Goal: Task Accomplishment & Management: Use online tool/utility

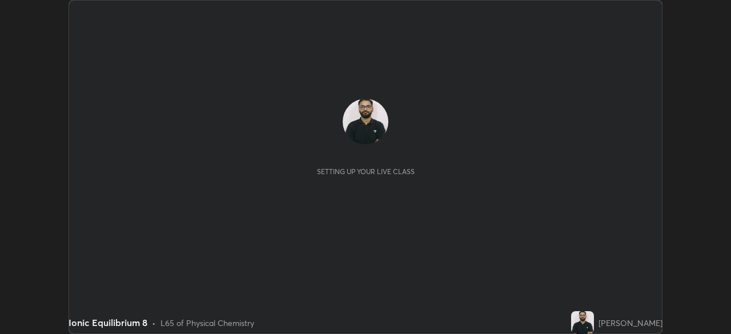
scroll to position [334, 731]
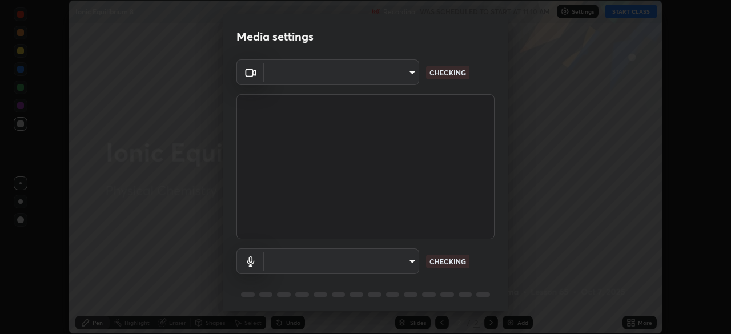
type input "c35a285883de36ed13854a1fbed0525b0d3f8b863e97d5e3b573df760e09333d"
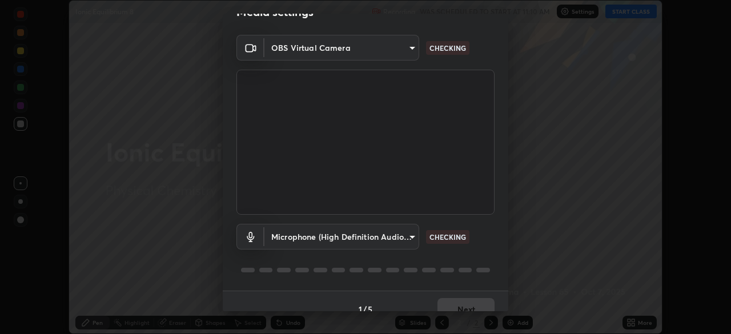
scroll to position [41, 0]
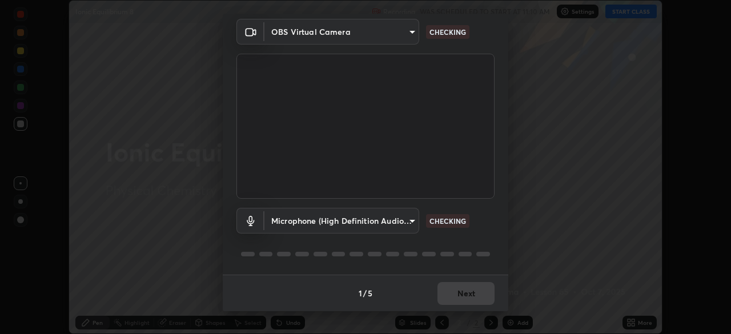
click at [408, 221] on body "Erase all Ionic Equilibrium 8 Recording WAS SCHEDULED TO START AT 11:10 AM Sett…" at bounding box center [365, 167] width 731 height 334
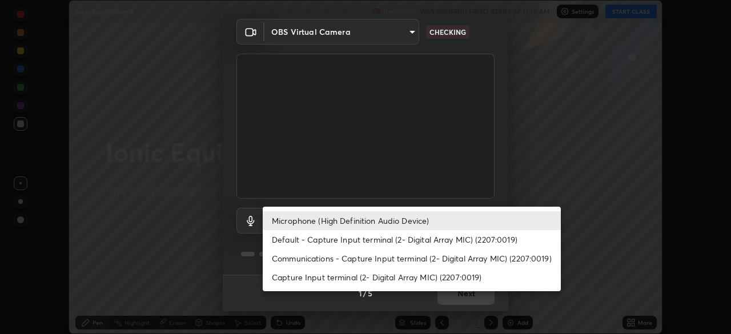
click at [403, 239] on li "Default - Capture Input terminal (2- Digital Array MIC) (2207:0019)" at bounding box center [412, 239] width 298 height 19
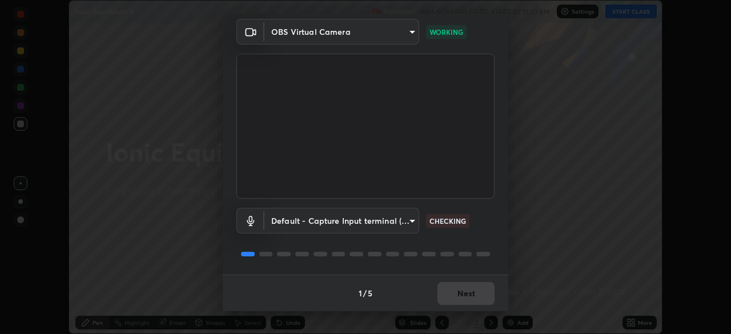
click at [399, 220] on body "Erase all Ionic Equilibrium 8 Recording WAS SCHEDULED TO START AT 11:10 AM Sett…" at bounding box center [365, 167] width 731 height 334
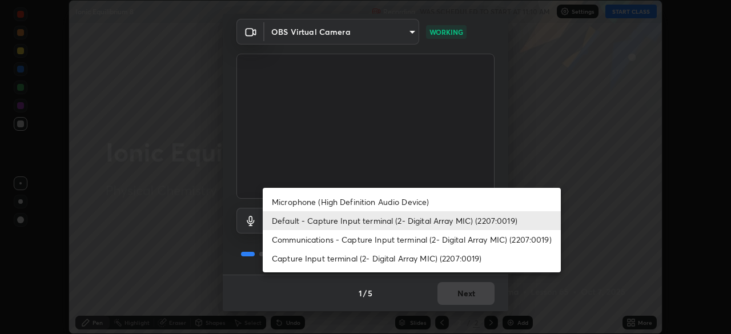
click at [402, 203] on li "Microphone (High Definition Audio Device)" at bounding box center [412, 202] width 298 height 19
type input "3d334ac0a462d559afaba984711ee6781e2bfd9c7b4003d7f15efc1d03da94cf"
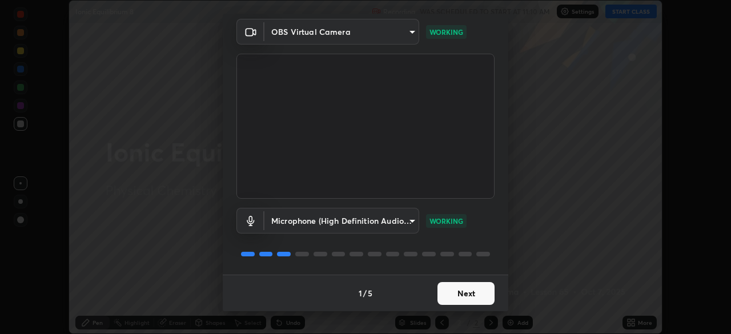
click at [474, 292] on button "Next" at bounding box center [466, 293] width 57 height 23
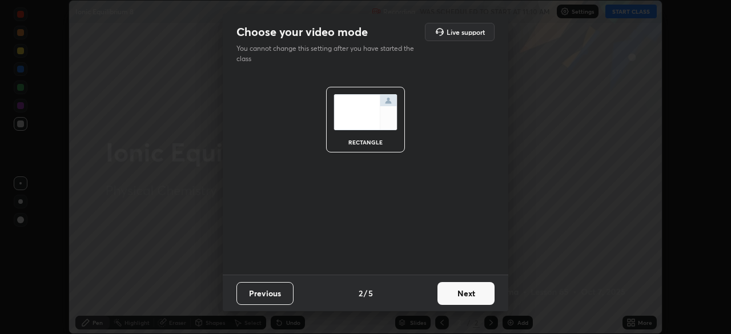
scroll to position [0, 0]
click at [471, 291] on button "Next" at bounding box center [466, 293] width 57 height 23
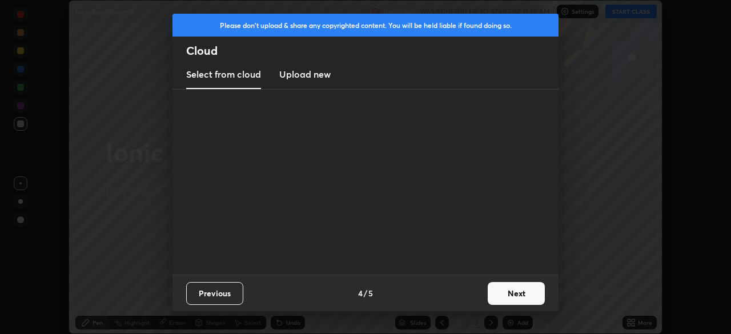
click at [462, 295] on div "Previous 4 / 5 Next" at bounding box center [366, 293] width 386 height 37
click at [496, 290] on button "Next" at bounding box center [516, 293] width 57 height 23
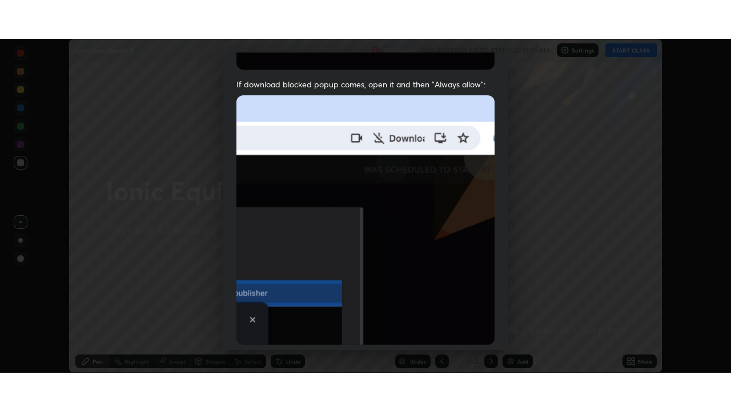
scroll to position [274, 0]
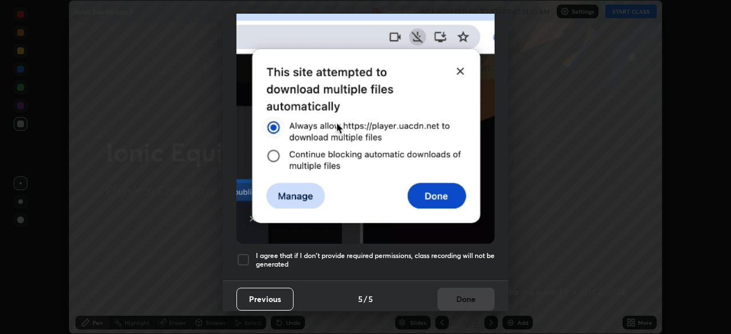
click at [464, 251] on h5 "I agree that if I don't provide required permissions, class recording will not …" at bounding box center [375, 260] width 239 height 18
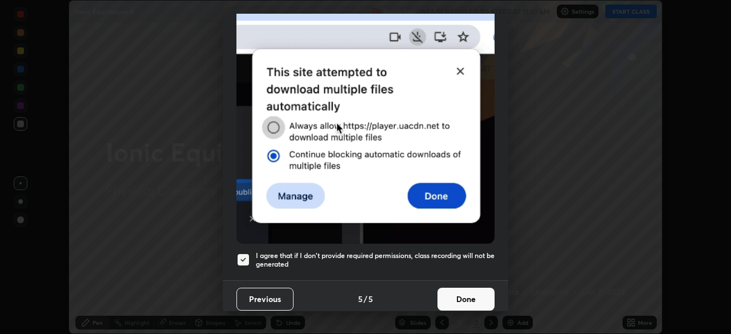
click at [458, 298] on button "Done" at bounding box center [466, 299] width 57 height 23
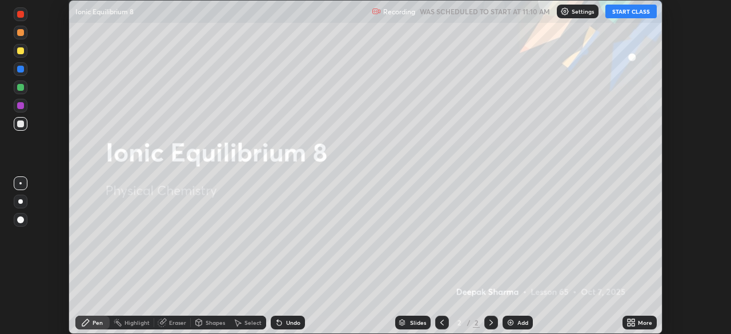
click at [641, 9] on button "START CLASS" at bounding box center [631, 12] width 51 height 14
click at [630, 319] on icon at bounding box center [629, 320] width 3 height 3
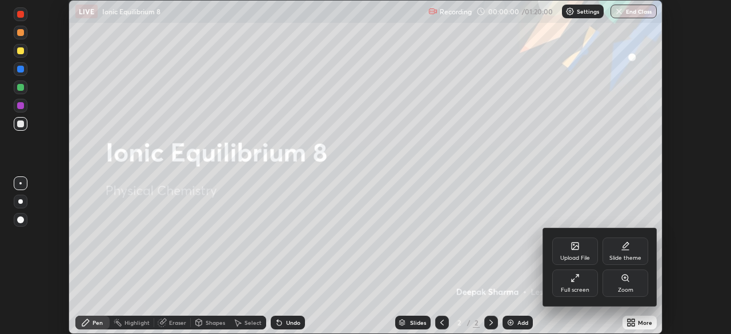
click at [583, 284] on div "Full screen" at bounding box center [575, 283] width 46 height 27
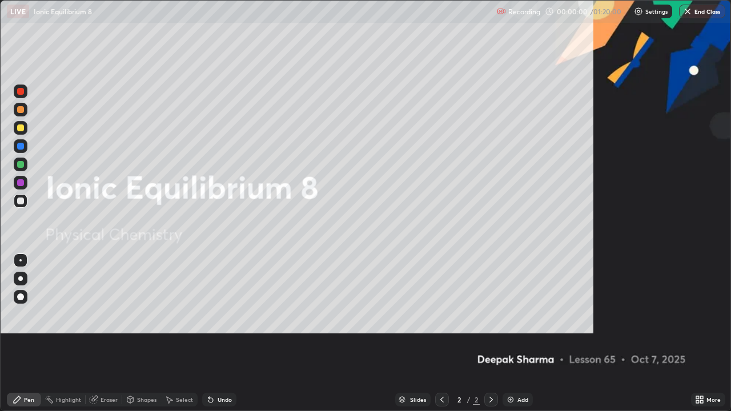
scroll to position [411, 731]
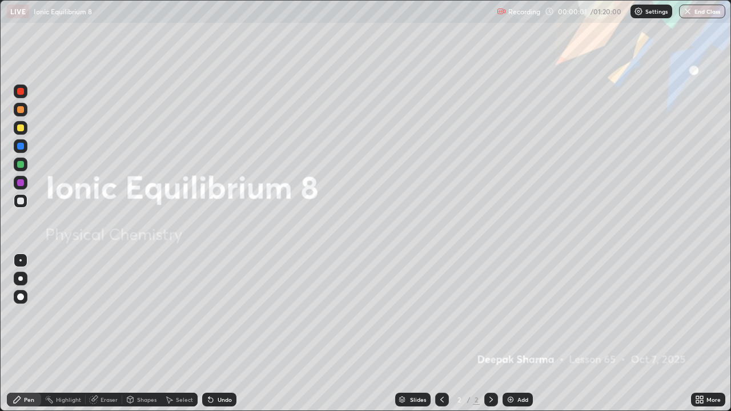
click at [518, 334] on div "Add" at bounding box center [523, 400] width 11 height 6
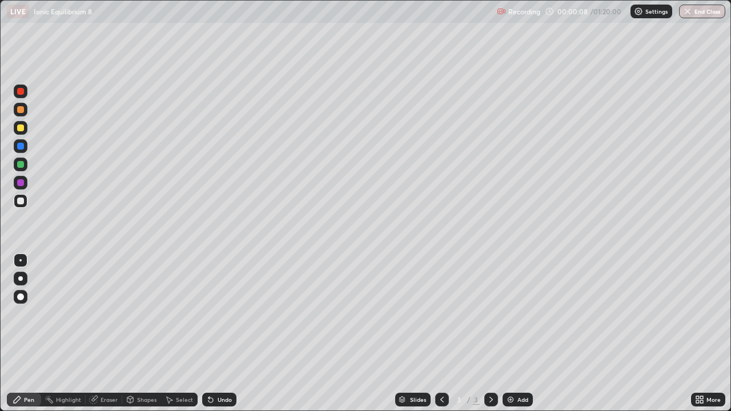
click at [20, 126] on div at bounding box center [20, 128] width 7 height 7
click at [19, 161] on div at bounding box center [20, 164] width 7 height 7
click at [25, 178] on div at bounding box center [21, 183] width 14 height 14
click at [25, 110] on div at bounding box center [21, 110] width 14 height 14
click at [507, 334] on img at bounding box center [510, 399] width 9 height 9
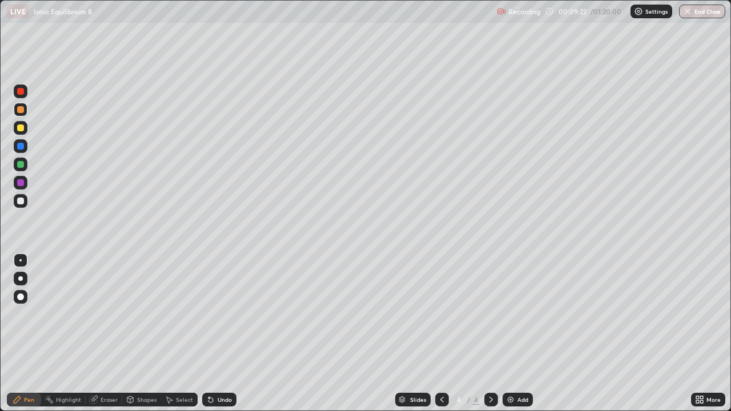
click at [139, 334] on div "Shapes" at bounding box center [141, 400] width 39 height 14
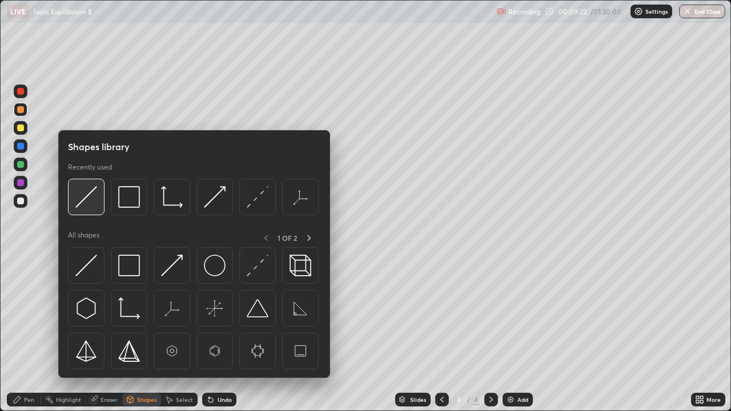
click at [87, 194] on img at bounding box center [86, 197] width 22 height 22
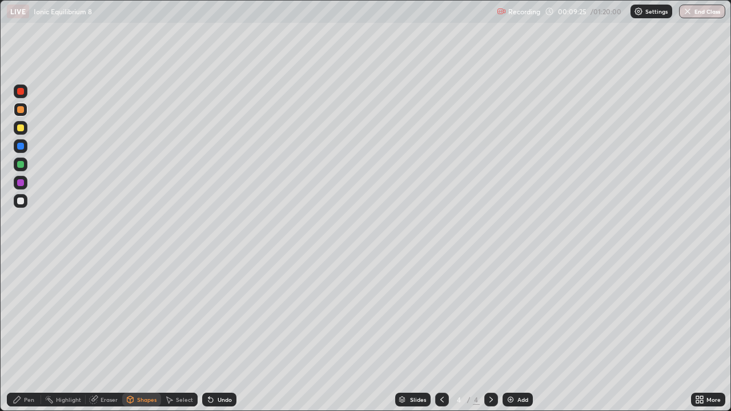
click at [25, 127] on div at bounding box center [21, 128] width 14 height 14
click at [214, 334] on div "Undo" at bounding box center [219, 400] width 34 height 14
click at [26, 334] on div "Pen" at bounding box center [29, 400] width 10 height 6
click at [23, 146] on div at bounding box center [20, 146] width 7 height 7
click at [21, 110] on div at bounding box center [20, 109] width 7 height 7
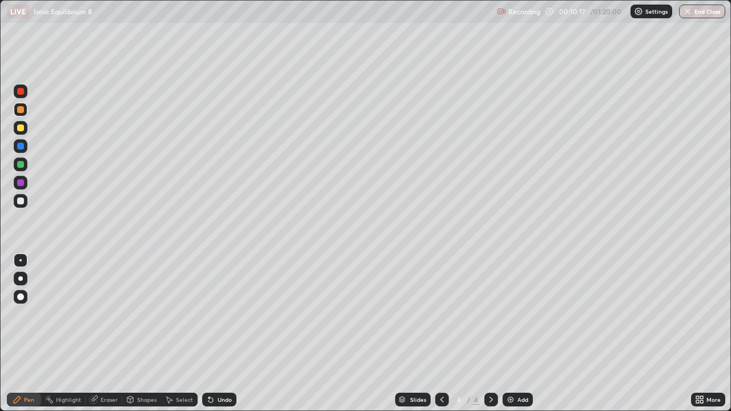
click at [25, 198] on div at bounding box center [21, 201] width 14 height 14
click at [23, 179] on div at bounding box center [21, 183] width 14 height 14
click at [21, 145] on div at bounding box center [20, 146] width 7 height 7
click at [19, 183] on div at bounding box center [20, 182] width 7 height 7
click at [25, 163] on div at bounding box center [21, 165] width 14 height 14
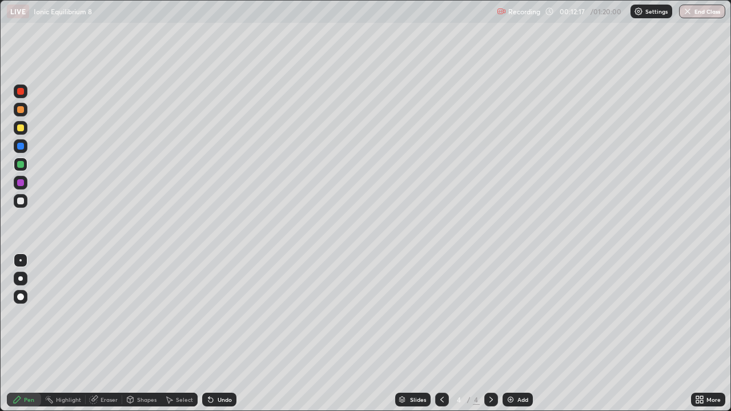
click at [22, 144] on div at bounding box center [20, 146] width 7 height 7
click at [26, 109] on div at bounding box center [21, 110] width 14 height 14
click at [21, 147] on div at bounding box center [20, 146] width 7 height 7
click at [21, 163] on div at bounding box center [20, 164] width 7 height 7
click at [518, 334] on div "Add" at bounding box center [523, 400] width 11 height 6
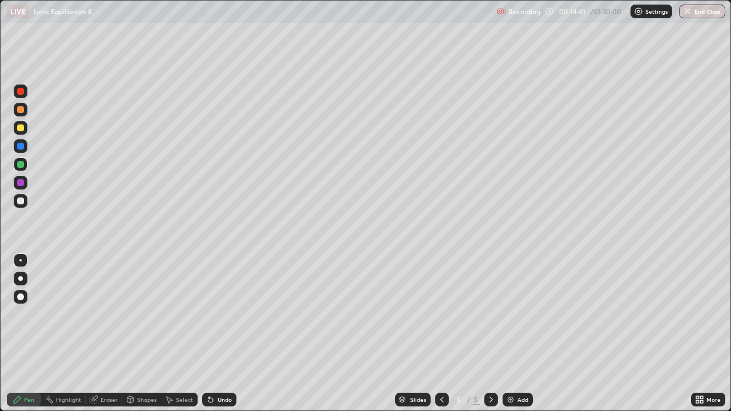
click at [441, 334] on icon at bounding box center [442, 399] width 9 height 9
click at [21, 110] on div at bounding box center [20, 109] width 7 height 7
click at [26, 197] on div at bounding box center [21, 201] width 14 height 14
click at [21, 91] on div at bounding box center [20, 91] width 7 height 7
click at [516, 334] on div "Add" at bounding box center [518, 400] width 30 height 14
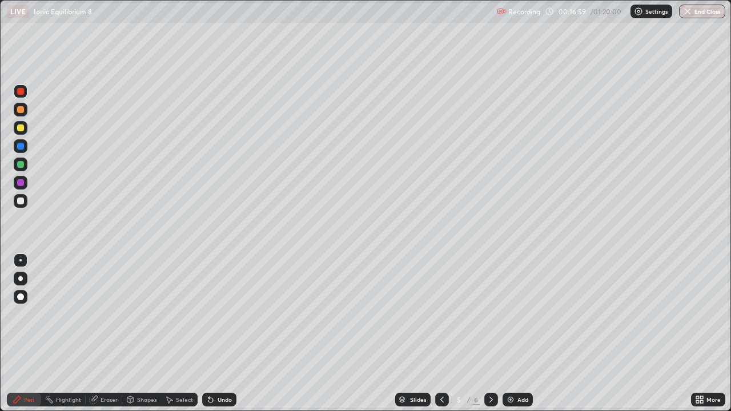
click at [443, 334] on div at bounding box center [442, 400] width 14 height 14
click at [490, 334] on icon at bounding box center [491, 399] width 9 height 9
click at [441, 334] on icon at bounding box center [442, 399] width 9 height 9
click at [496, 334] on div at bounding box center [491, 400] width 14 height 14
click at [440, 334] on icon at bounding box center [441, 400] width 3 height 6
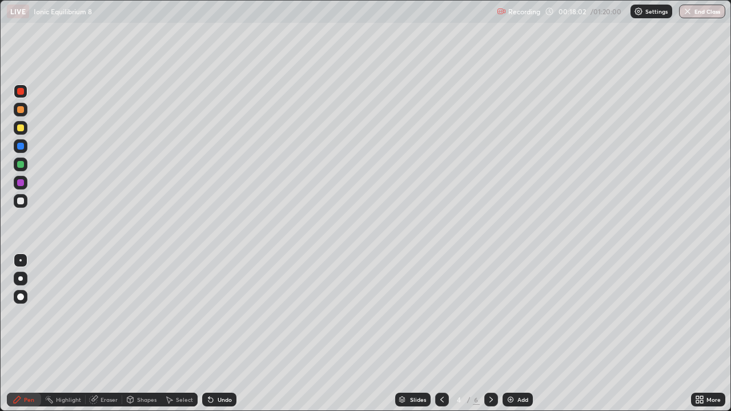
click at [512, 334] on img at bounding box center [510, 399] width 9 height 9
click at [146, 334] on div "Shapes" at bounding box center [146, 400] width 19 height 6
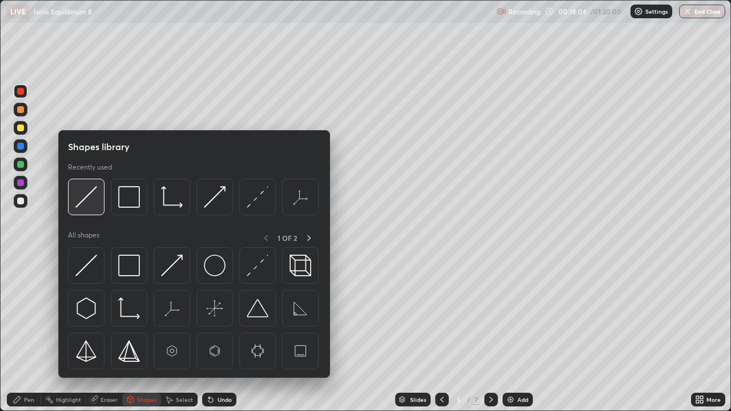
click at [93, 191] on img at bounding box center [86, 197] width 22 height 22
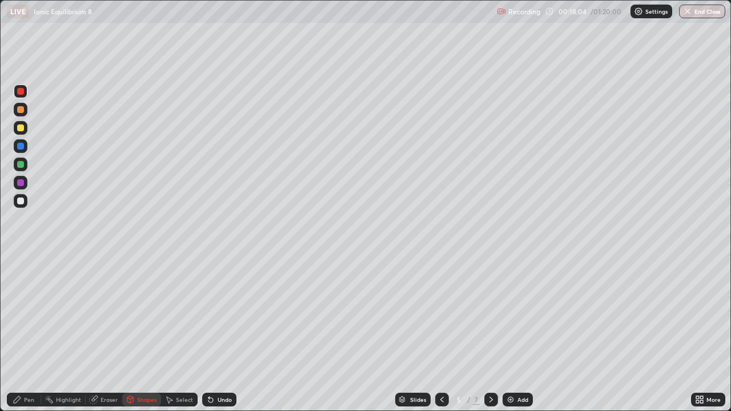
click at [21, 128] on div at bounding box center [20, 128] width 7 height 7
click at [27, 334] on div "Pen" at bounding box center [29, 400] width 10 height 6
click at [22, 178] on div at bounding box center [21, 183] width 14 height 14
click at [442, 334] on icon at bounding box center [442, 399] width 9 height 9
click at [490, 334] on icon at bounding box center [491, 399] width 9 height 9
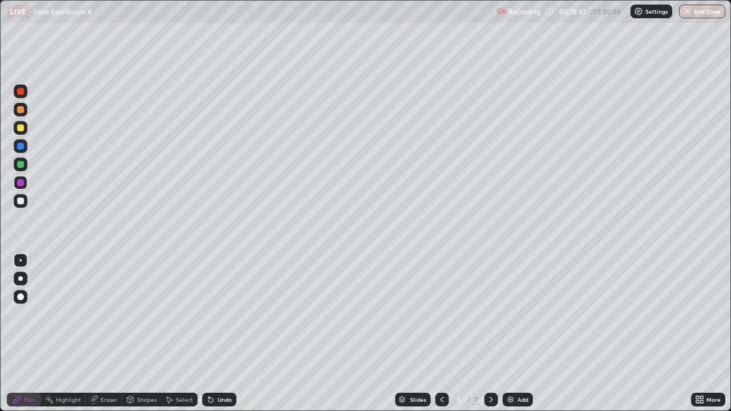
click at [215, 334] on div "Undo" at bounding box center [219, 400] width 34 height 14
click at [19, 146] on div at bounding box center [20, 146] width 7 height 7
click at [443, 334] on icon at bounding box center [442, 399] width 9 height 9
click at [491, 334] on icon at bounding box center [491, 399] width 9 height 9
click at [26, 161] on div at bounding box center [21, 165] width 14 height 14
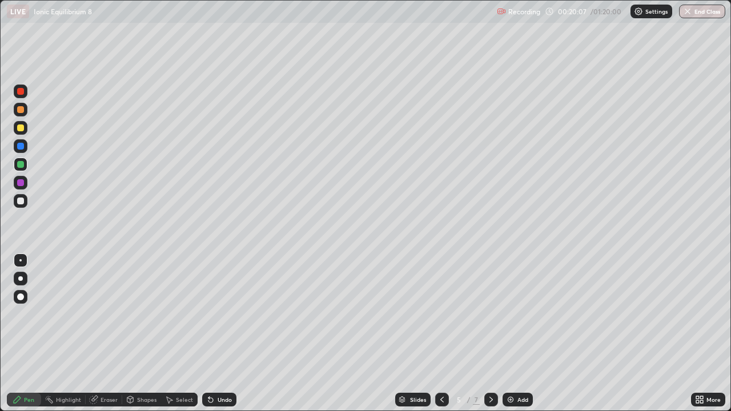
click at [491, 334] on icon at bounding box center [491, 399] width 9 height 9
click at [443, 334] on icon at bounding box center [442, 399] width 9 height 9
click at [22, 114] on div at bounding box center [21, 110] width 14 height 14
click at [21, 199] on div at bounding box center [20, 201] width 7 height 7
click at [22, 91] on div at bounding box center [20, 91] width 7 height 7
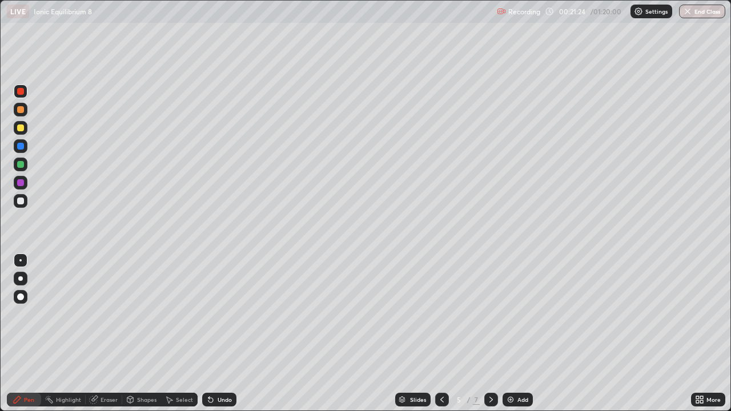
click at [490, 334] on icon at bounding box center [491, 399] width 9 height 9
click at [441, 334] on icon at bounding box center [442, 399] width 9 height 9
click at [19, 127] on div at bounding box center [20, 128] width 7 height 7
click at [26, 146] on div at bounding box center [21, 146] width 14 height 14
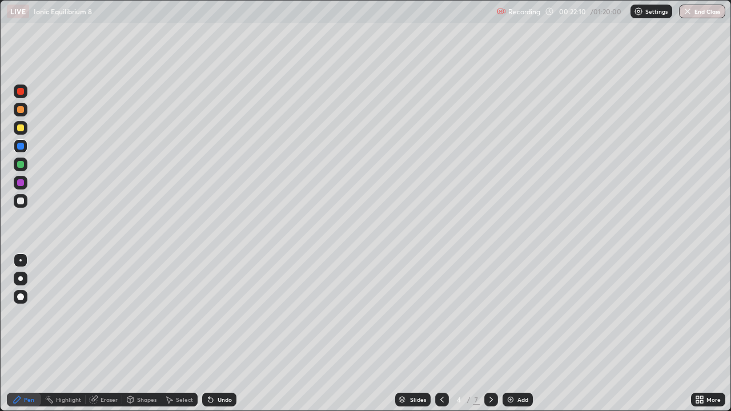
click at [23, 111] on div at bounding box center [20, 109] width 7 height 7
click at [25, 146] on div at bounding box center [21, 146] width 14 height 14
click at [27, 198] on div at bounding box center [21, 201] width 14 height 14
click at [21, 183] on div at bounding box center [20, 182] width 7 height 7
click at [23, 145] on div at bounding box center [20, 146] width 7 height 7
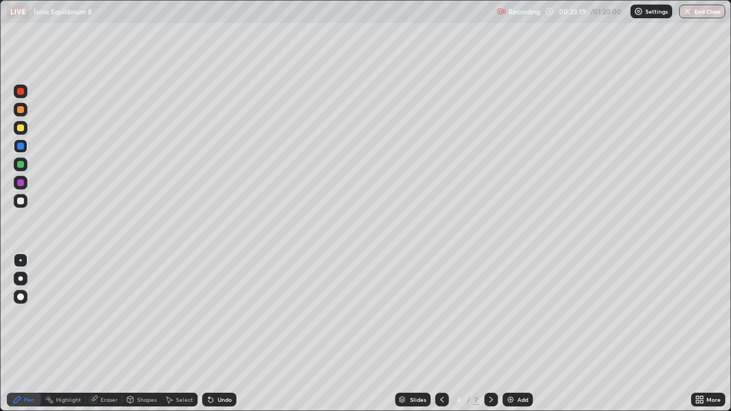
click at [27, 164] on div at bounding box center [21, 165] width 14 height 14
click at [26, 111] on div at bounding box center [21, 110] width 14 height 14
click at [21, 201] on div at bounding box center [20, 201] width 7 height 7
click at [26, 90] on div at bounding box center [21, 92] width 14 height 14
click at [490, 334] on icon at bounding box center [491, 399] width 9 height 9
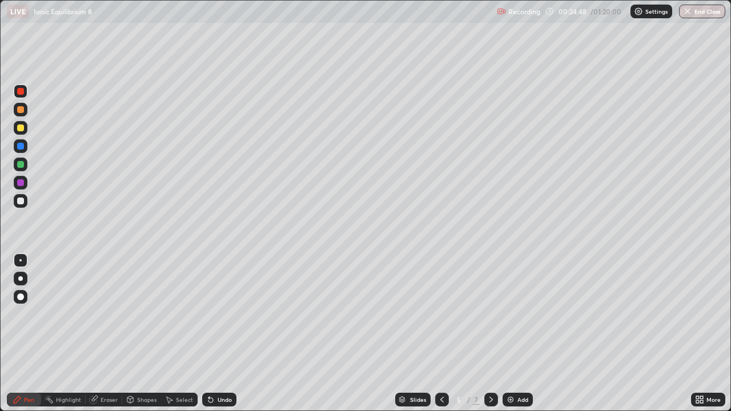
click at [25, 182] on div at bounding box center [21, 183] width 14 height 14
click at [441, 334] on icon at bounding box center [442, 399] width 9 height 9
click at [490, 334] on icon at bounding box center [491, 399] width 9 height 9
click at [25, 144] on div at bounding box center [21, 146] width 14 height 14
click at [27, 164] on div at bounding box center [21, 165] width 14 height 14
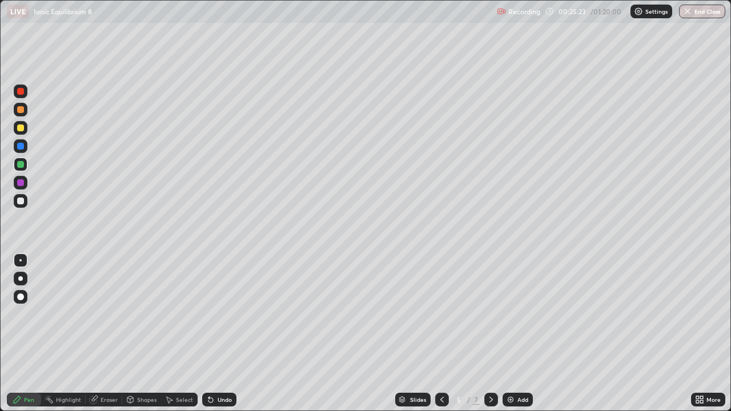
click at [443, 334] on icon at bounding box center [442, 399] width 9 height 9
click at [490, 334] on icon at bounding box center [491, 399] width 9 height 9
click at [27, 112] on div at bounding box center [21, 110] width 14 height 14
click at [22, 198] on div at bounding box center [20, 201] width 7 height 7
click at [26, 93] on div at bounding box center [21, 92] width 14 height 14
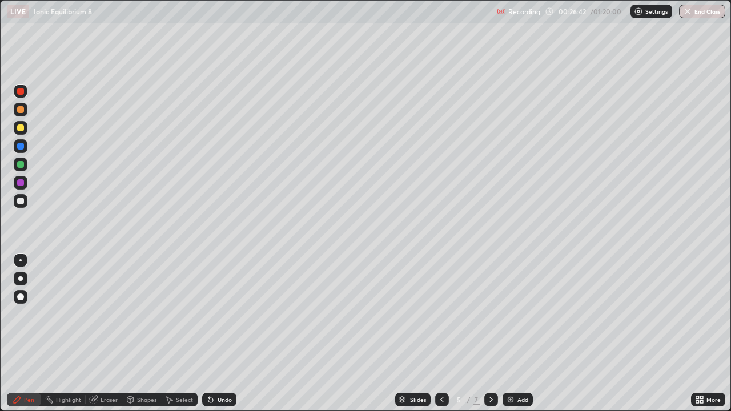
click at [443, 334] on icon at bounding box center [442, 399] width 9 height 9
click at [489, 334] on icon at bounding box center [491, 399] width 9 height 9
click at [518, 334] on div "Add" at bounding box center [523, 400] width 11 height 6
click at [139, 334] on div "Shapes" at bounding box center [146, 400] width 19 height 6
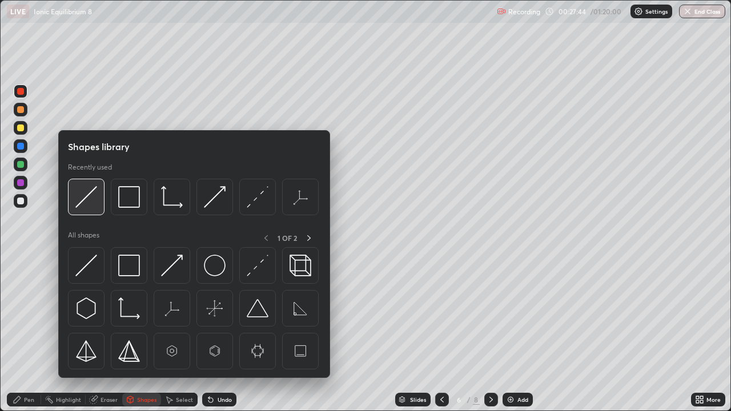
click at [89, 187] on img at bounding box center [86, 197] width 22 height 22
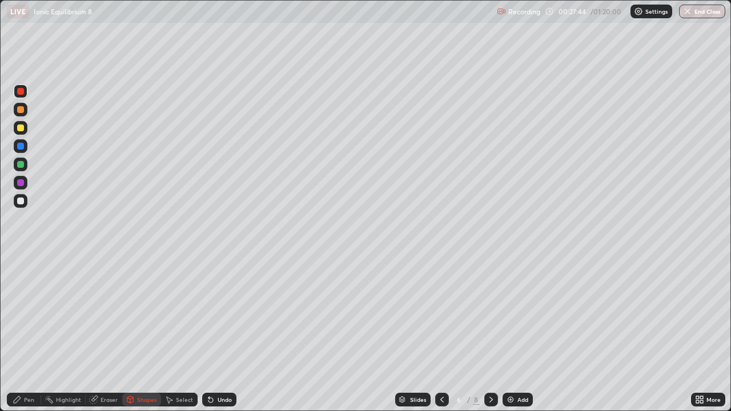
click at [21, 128] on div at bounding box center [20, 128] width 7 height 7
click at [22, 198] on div at bounding box center [20, 201] width 7 height 7
click at [210, 334] on icon at bounding box center [211, 400] width 5 height 5
click at [25, 334] on div "Pen" at bounding box center [29, 400] width 10 height 6
click at [26, 131] on div at bounding box center [21, 128] width 14 height 14
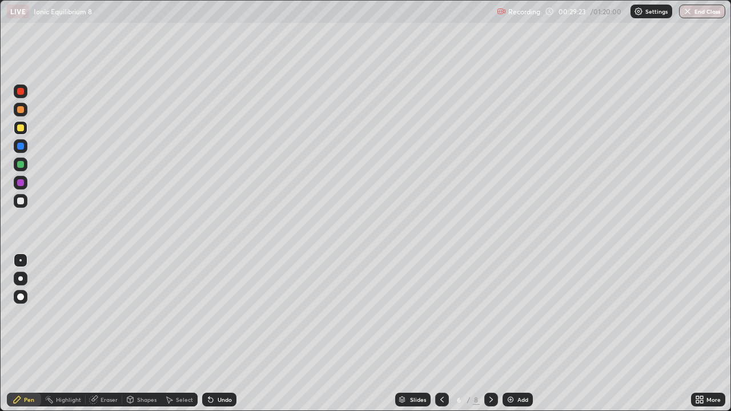
click at [23, 161] on div at bounding box center [21, 165] width 14 height 14
click at [26, 113] on div at bounding box center [21, 110] width 14 height 14
click at [23, 165] on div at bounding box center [20, 164] width 7 height 7
click at [25, 110] on div at bounding box center [21, 110] width 14 height 14
click at [25, 164] on div at bounding box center [21, 165] width 14 height 14
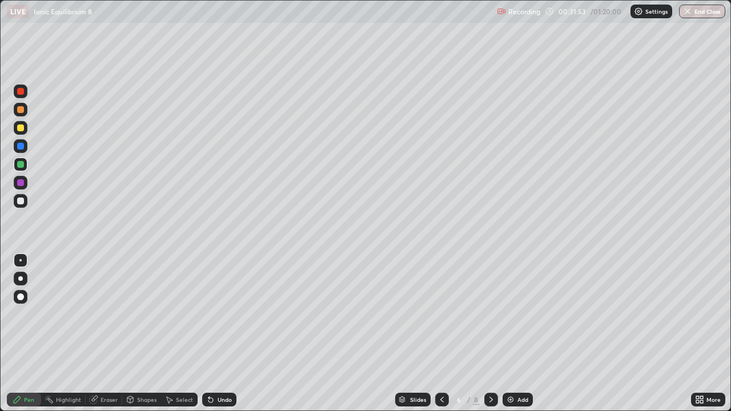
click at [215, 334] on div "Undo" at bounding box center [219, 400] width 34 height 14
click at [514, 334] on img at bounding box center [510, 399] width 9 height 9
click at [138, 334] on div "Shapes" at bounding box center [146, 400] width 19 height 6
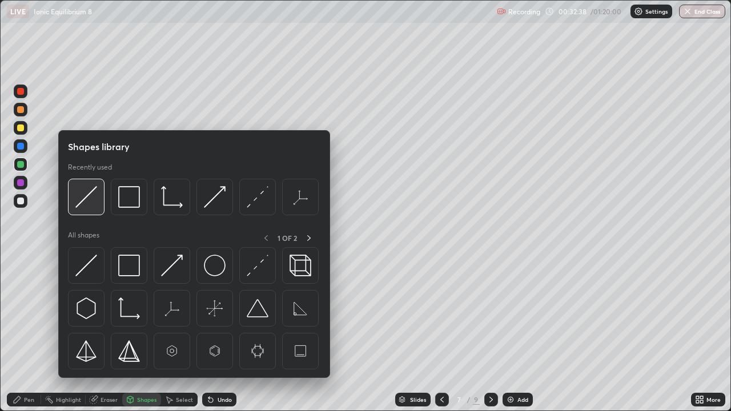
click at [84, 191] on img at bounding box center [86, 197] width 22 height 22
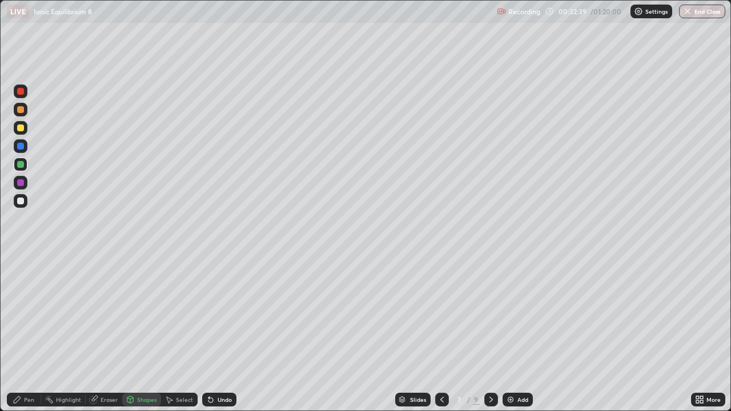
click at [22, 126] on div at bounding box center [20, 128] width 7 height 7
click at [29, 334] on div "Pen" at bounding box center [29, 400] width 10 height 6
click at [26, 200] on div at bounding box center [21, 201] width 14 height 14
click at [442, 334] on icon at bounding box center [441, 400] width 3 height 6
click at [490, 334] on icon at bounding box center [491, 399] width 9 height 9
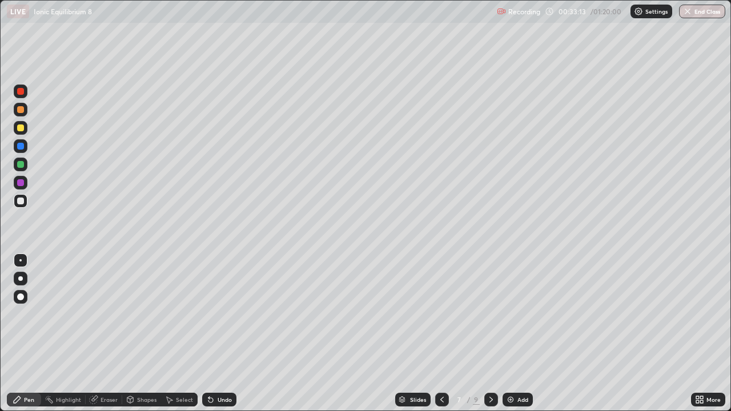
click at [439, 334] on div at bounding box center [442, 400] width 14 height 14
click at [491, 334] on icon at bounding box center [491, 399] width 9 height 9
click at [20, 165] on div at bounding box center [20, 164] width 7 height 7
click at [440, 334] on icon at bounding box center [441, 400] width 3 height 6
click at [489, 334] on icon at bounding box center [491, 399] width 9 height 9
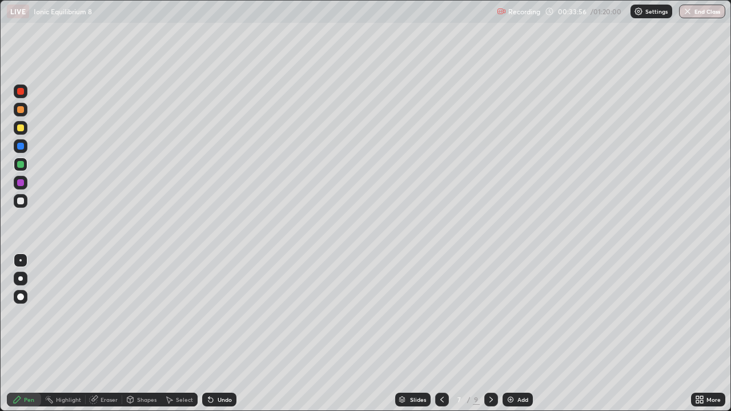
click at [440, 334] on icon at bounding box center [442, 399] width 9 height 9
click at [490, 334] on div at bounding box center [491, 400] width 14 height 14
click at [442, 334] on div at bounding box center [442, 400] width 14 height 14
click at [490, 334] on icon at bounding box center [491, 399] width 9 height 9
click at [23, 129] on div at bounding box center [20, 128] width 7 height 7
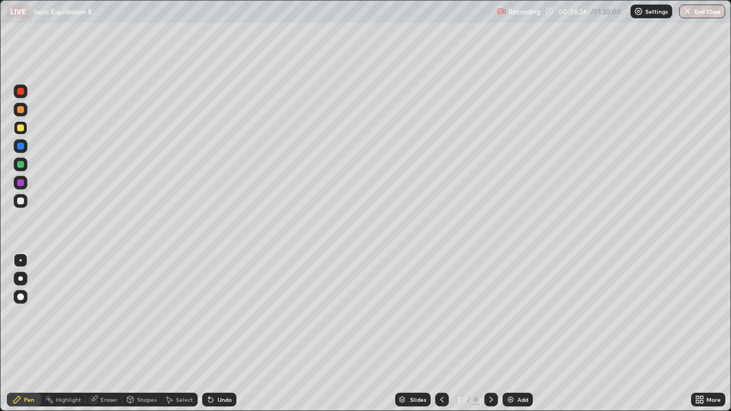
click at [440, 334] on div at bounding box center [442, 400] width 14 height 14
click at [490, 334] on icon at bounding box center [491, 399] width 9 height 9
click at [22, 146] on div at bounding box center [20, 146] width 7 height 7
click at [21, 165] on div at bounding box center [20, 164] width 7 height 7
click at [26, 127] on div at bounding box center [21, 128] width 14 height 14
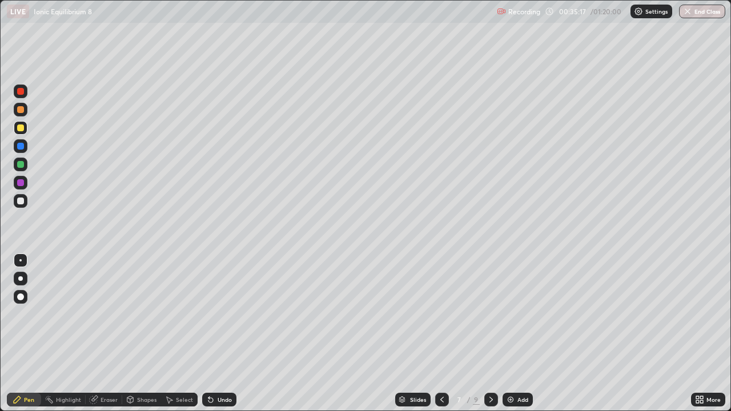
click at [442, 334] on icon at bounding box center [442, 399] width 9 height 9
click at [489, 334] on div at bounding box center [491, 400] width 14 height 14
click at [23, 201] on div at bounding box center [20, 201] width 7 height 7
click at [440, 334] on div at bounding box center [442, 400] width 14 height 14
click at [490, 334] on icon at bounding box center [491, 399] width 9 height 9
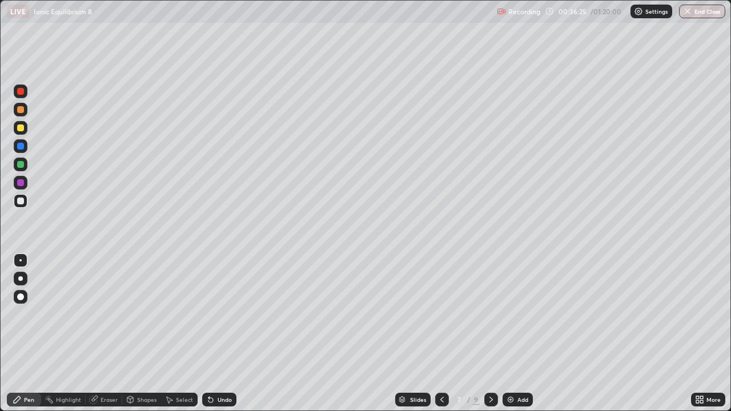
click at [491, 334] on icon at bounding box center [491, 400] width 3 height 6
click at [443, 334] on icon at bounding box center [442, 399] width 9 height 9
click at [441, 334] on icon at bounding box center [442, 399] width 9 height 9
click at [441, 334] on icon at bounding box center [441, 400] width 3 height 6
click at [490, 334] on icon at bounding box center [491, 400] width 3 height 6
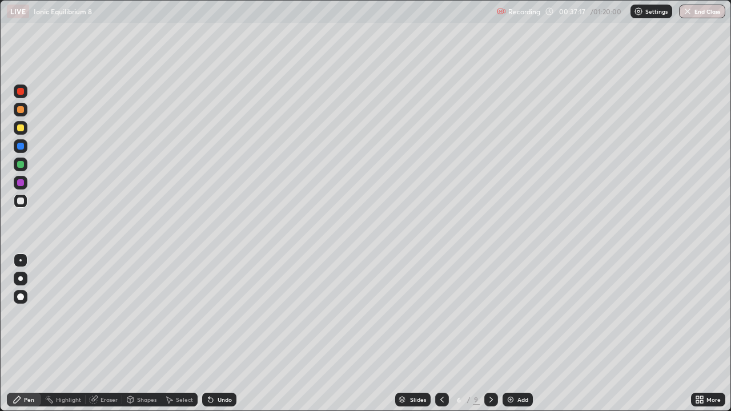
click at [22, 126] on div at bounding box center [20, 128] width 7 height 7
click at [22, 166] on div at bounding box center [20, 164] width 7 height 7
click at [21, 110] on div at bounding box center [20, 109] width 7 height 7
click at [23, 161] on div at bounding box center [21, 165] width 14 height 14
click at [23, 199] on div at bounding box center [20, 201] width 7 height 7
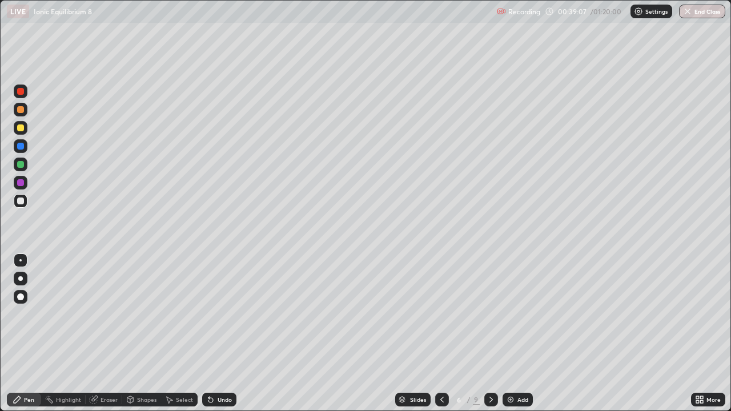
click at [495, 334] on div at bounding box center [491, 400] width 14 height 14
click at [441, 334] on icon at bounding box center [442, 399] width 9 height 9
click at [492, 334] on icon at bounding box center [491, 399] width 9 height 9
click at [22, 163] on div at bounding box center [20, 164] width 7 height 7
click at [441, 334] on icon at bounding box center [442, 399] width 9 height 9
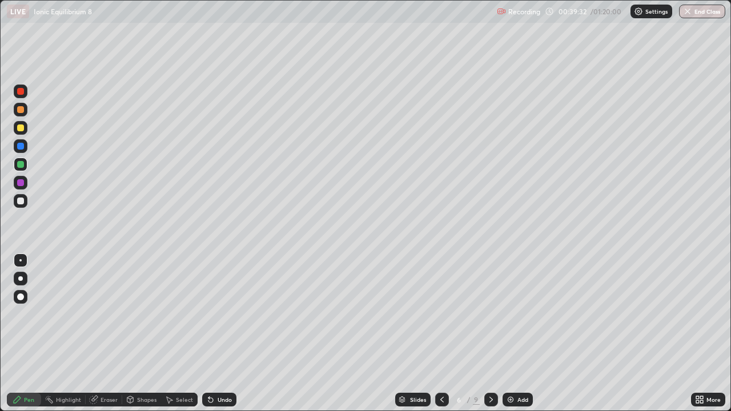
click at [490, 334] on icon at bounding box center [491, 399] width 9 height 9
click at [25, 128] on div at bounding box center [21, 128] width 14 height 14
click at [440, 334] on icon at bounding box center [442, 399] width 9 height 9
click at [491, 334] on icon at bounding box center [491, 399] width 9 height 9
click at [25, 146] on div at bounding box center [21, 146] width 14 height 14
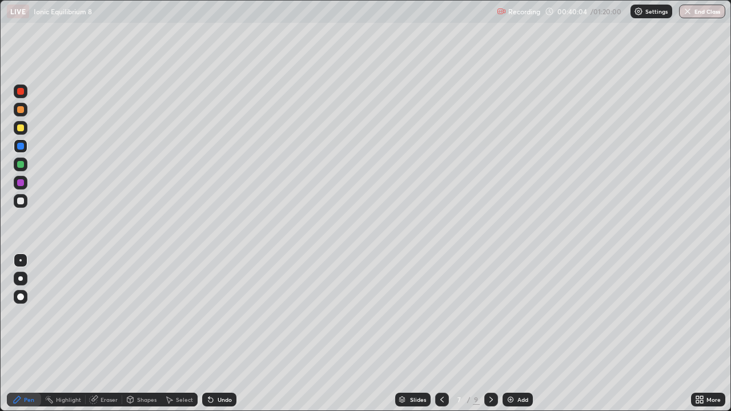
click at [440, 334] on div at bounding box center [442, 400] width 14 height 14
click at [490, 334] on icon at bounding box center [491, 399] width 9 height 9
click at [22, 130] on div at bounding box center [20, 128] width 7 height 7
click at [441, 334] on icon at bounding box center [442, 399] width 9 height 9
click at [490, 334] on icon at bounding box center [491, 400] width 3 height 6
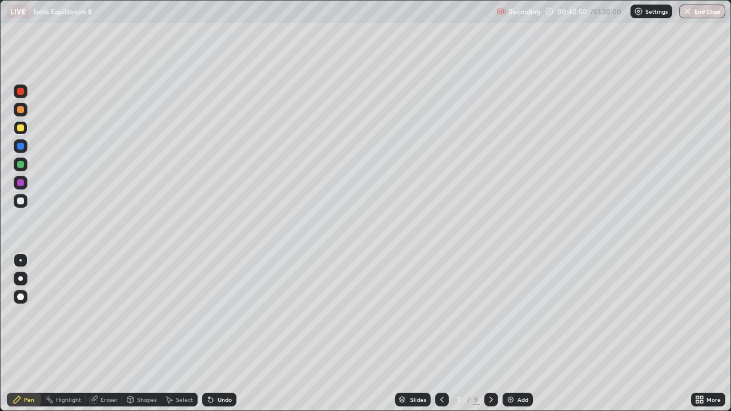
click at [21, 201] on div at bounding box center [20, 201] width 7 height 7
click at [447, 334] on div at bounding box center [442, 400] width 14 height 14
click at [488, 334] on icon at bounding box center [491, 399] width 9 height 9
click at [444, 334] on div at bounding box center [442, 400] width 14 height 14
click at [444, 334] on icon at bounding box center [442, 399] width 9 height 9
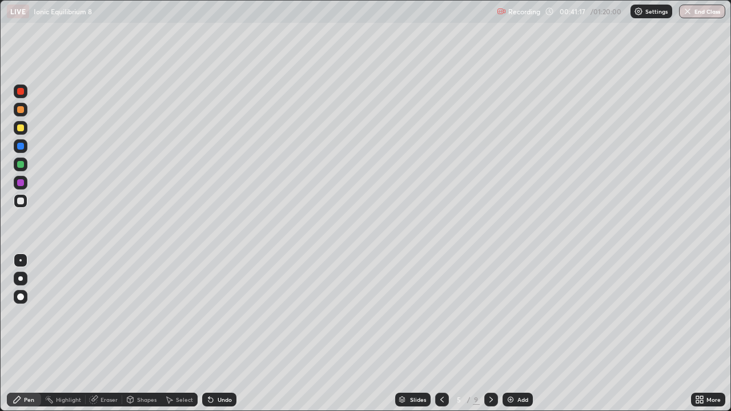
click at [441, 334] on icon at bounding box center [442, 399] width 9 height 9
click at [493, 334] on div at bounding box center [491, 400] width 14 height 14
click at [496, 334] on div at bounding box center [491, 400] width 14 height 14
click at [490, 334] on icon at bounding box center [491, 399] width 9 height 9
click at [514, 334] on img at bounding box center [510, 399] width 9 height 9
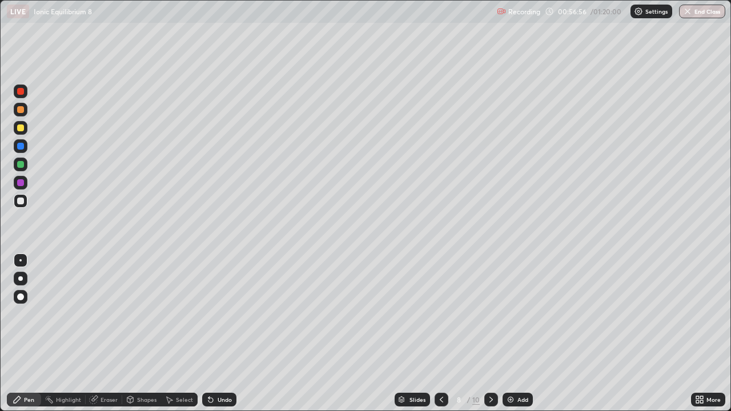
click at [137, 334] on div "Shapes" at bounding box center [141, 400] width 39 height 14
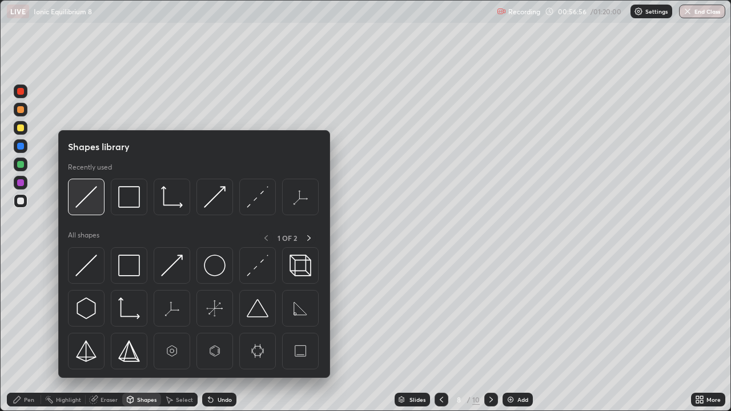
click at [87, 196] on img at bounding box center [86, 197] width 22 height 22
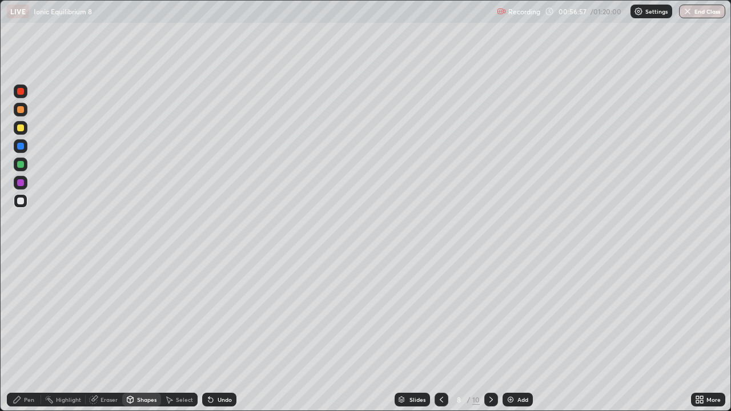
click at [21, 129] on div at bounding box center [20, 128] width 7 height 7
click at [25, 334] on div "Pen" at bounding box center [29, 400] width 10 height 6
click at [26, 198] on div at bounding box center [21, 201] width 14 height 14
click at [23, 125] on div at bounding box center [20, 128] width 7 height 7
click at [223, 334] on div "Undo" at bounding box center [219, 400] width 34 height 14
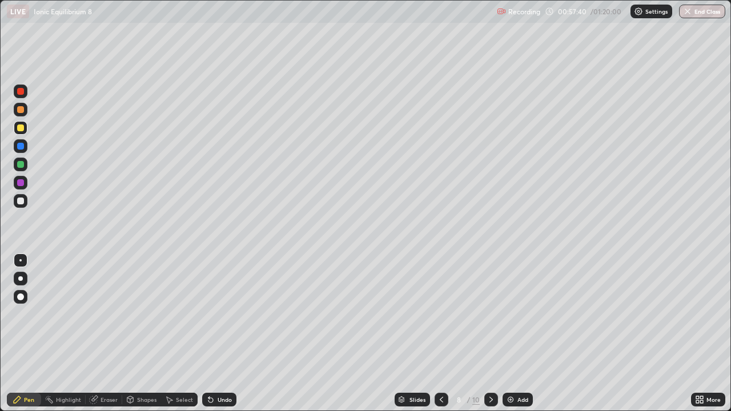
click at [225, 334] on div "Undo" at bounding box center [219, 400] width 34 height 14
click at [230, 334] on div "Undo" at bounding box center [219, 400] width 34 height 14
click at [223, 334] on div "Undo" at bounding box center [225, 400] width 14 height 6
click at [18, 109] on div at bounding box center [20, 109] width 7 height 7
click at [22, 131] on div at bounding box center [20, 128] width 7 height 7
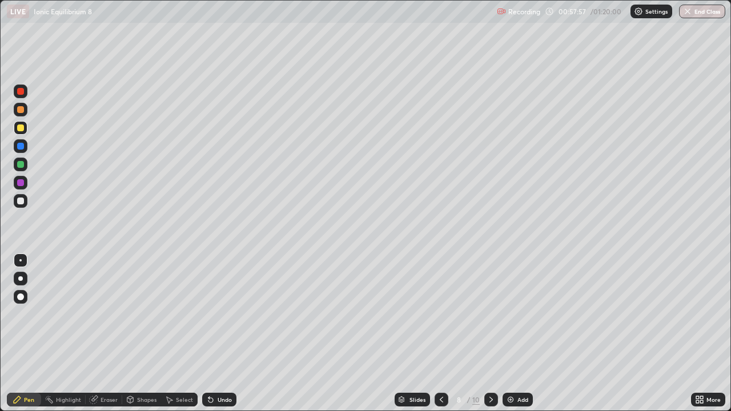
click at [26, 110] on div at bounding box center [21, 110] width 14 height 14
click at [21, 128] on div at bounding box center [20, 128] width 7 height 7
click at [22, 107] on div at bounding box center [20, 109] width 7 height 7
click at [19, 130] on div at bounding box center [20, 128] width 7 height 7
click at [25, 111] on div at bounding box center [21, 110] width 14 height 14
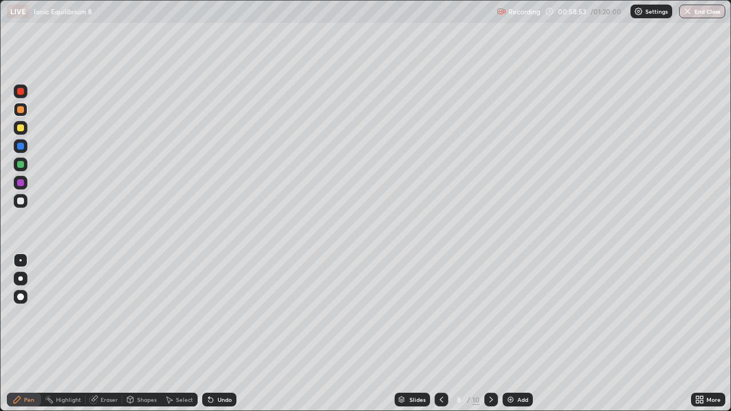
click at [21, 129] on div at bounding box center [20, 128] width 7 height 7
click at [25, 109] on div at bounding box center [21, 110] width 14 height 14
click at [20, 130] on div at bounding box center [20, 128] width 7 height 7
click at [25, 109] on div at bounding box center [21, 110] width 14 height 14
click at [21, 169] on div at bounding box center [21, 165] width 14 height 14
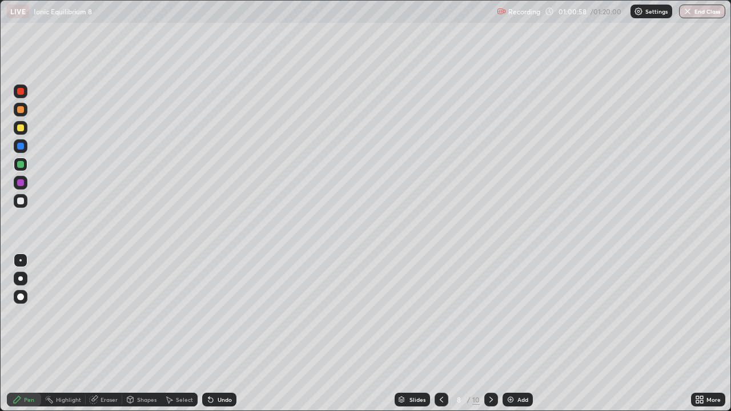
click at [23, 110] on div at bounding box center [20, 109] width 7 height 7
click at [23, 163] on div at bounding box center [20, 164] width 7 height 7
click at [22, 111] on div at bounding box center [20, 109] width 7 height 7
click at [440, 334] on icon at bounding box center [441, 399] width 9 height 9
click at [490, 334] on icon at bounding box center [491, 399] width 9 height 9
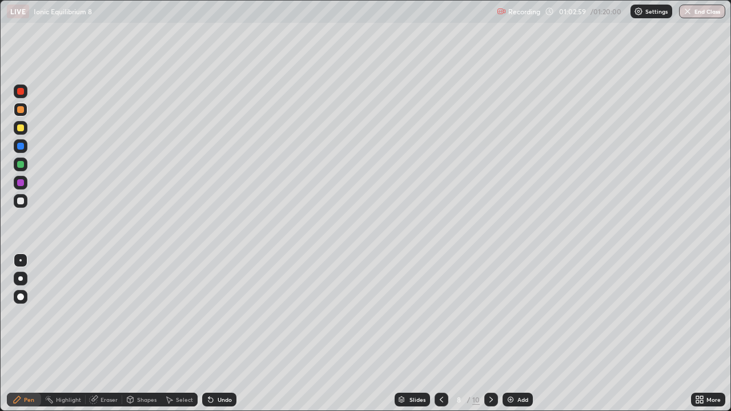
click at [23, 164] on div at bounding box center [20, 164] width 7 height 7
click at [25, 110] on div at bounding box center [21, 110] width 14 height 14
click at [25, 166] on div at bounding box center [21, 165] width 14 height 14
click at [221, 334] on div "Undo" at bounding box center [219, 400] width 34 height 14
click at [22, 107] on div at bounding box center [20, 109] width 7 height 7
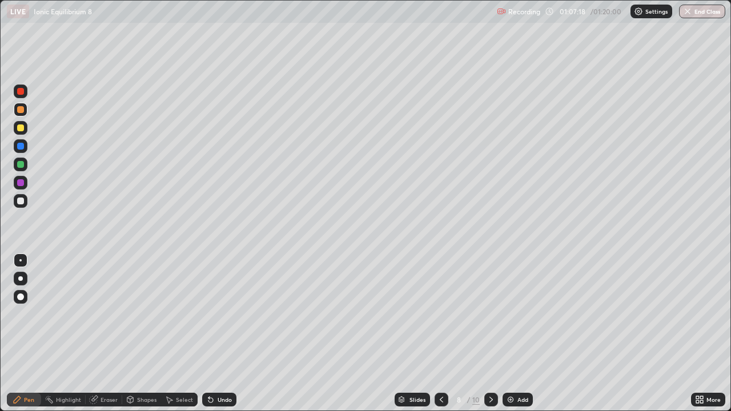
click at [513, 334] on img at bounding box center [510, 399] width 9 height 9
click at [27, 125] on div at bounding box center [21, 128] width 14 height 14
click at [19, 146] on div at bounding box center [20, 146] width 7 height 7
click at [21, 109] on div at bounding box center [20, 109] width 7 height 7
click at [21, 201] on div at bounding box center [20, 201] width 7 height 7
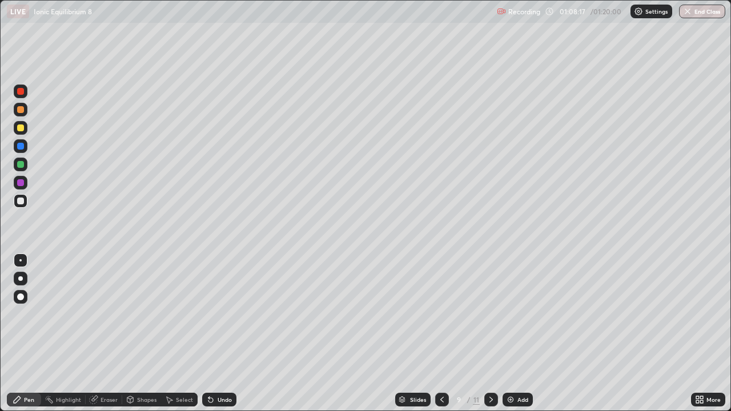
click at [20, 165] on div at bounding box center [20, 164] width 7 height 7
click at [25, 198] on div at bounding box center [21, 201] width 14 height 14
click at [22, 165] on div at bounding box center [20, 164] width 7 height 7
click at [218, 334] on div "Undo" at bounding box center [225, 400] width 14 height 6
click at [215, 334] on div "Undo" at bounding box center [219, 400] width 34 height 14
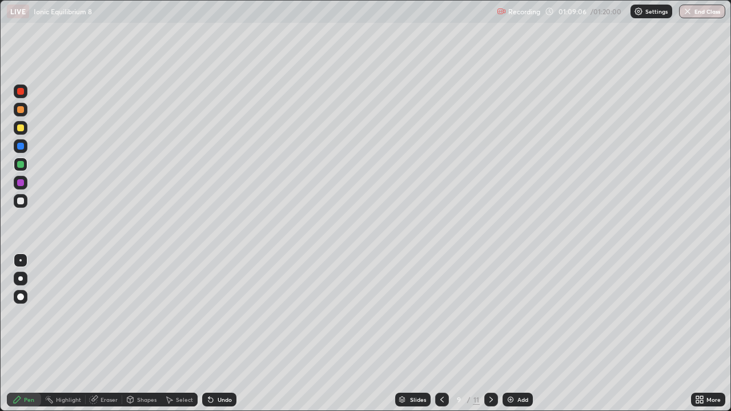
click at [222, 334] on div "Undo" at bounding box center [225, 400] width 14 height 6
click at [21, 202] on div at bounding box center [20, 201] width 7 height 7
click at [21, 128] on div at bounding box center [20, 128] width 7 height 7
click at [19, 198] on div at bounding box center [20, 201] width 7 height 7
click at [27, 109] on div at bounding box center [21, 110] width 14 height 14
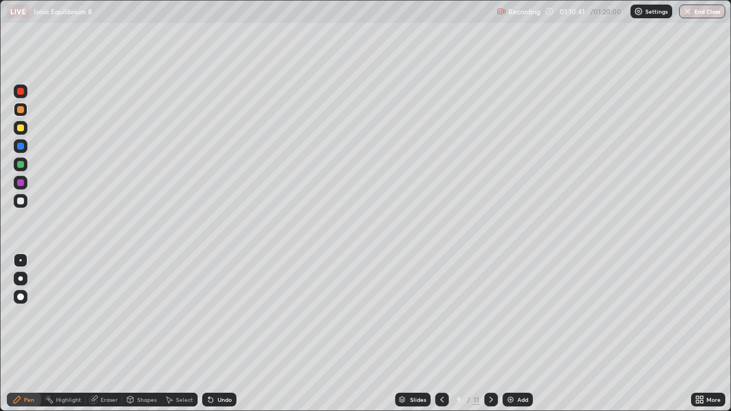
click at [215, 334] on div "Undo" at bounding box center [219, 400] width 34 height 14
click at [214, 334] on div "Undo" at bounding box center [219, 400] width 34 height 14
click at [213, 334] on icon at bounding box center [210, 399] width 9 height 9
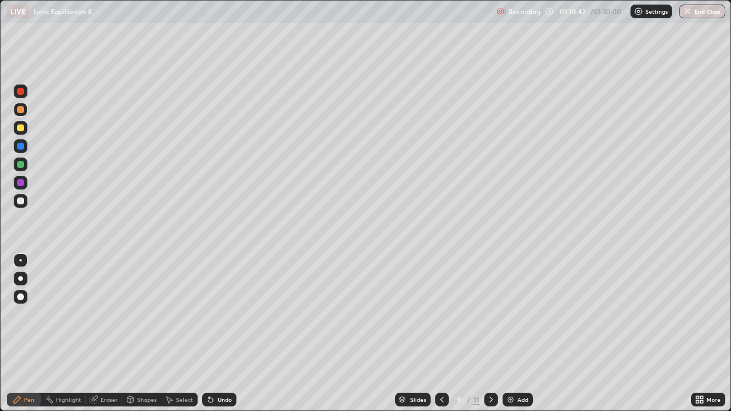
click at [213, 334] on icon at bounding box center [210, 399] width 9 height 9
click at [21, 146] on div at bounding box center [20, 146] width 7 height 7
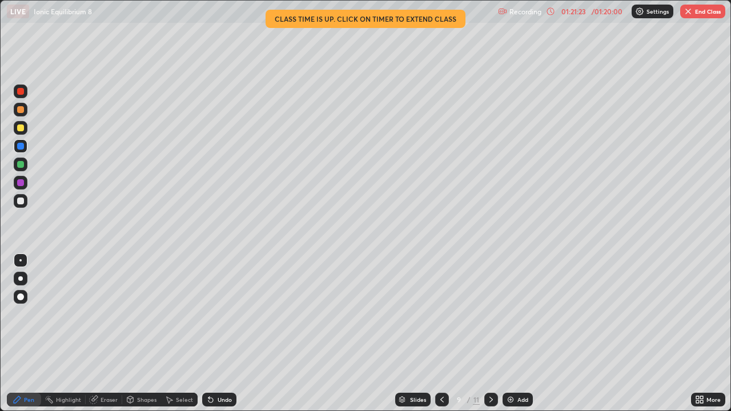
click at [703, 14] on button "End Class" at bounding box center [702, 12] width 45 height 14
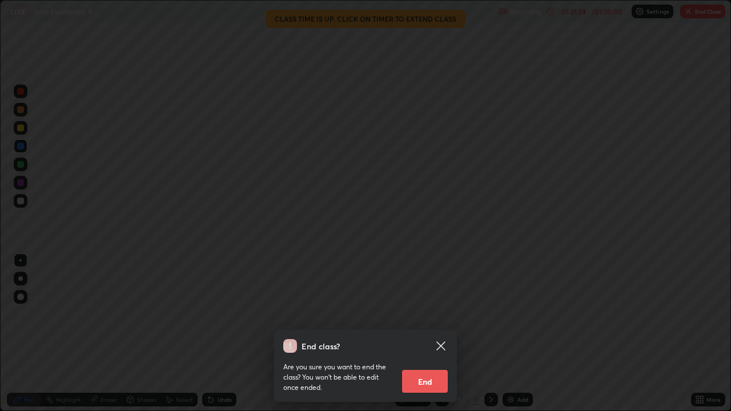
click at [438, 334] on button "End" at bounding box center [425, 381] width 46 height 23
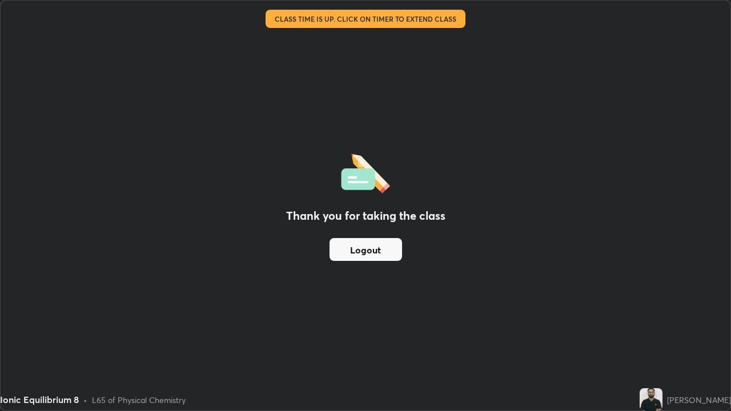
click at [377, 246] on button "Logout" at bounding box center [366, 249] width 73 height 23
